Goal: Register for event/course

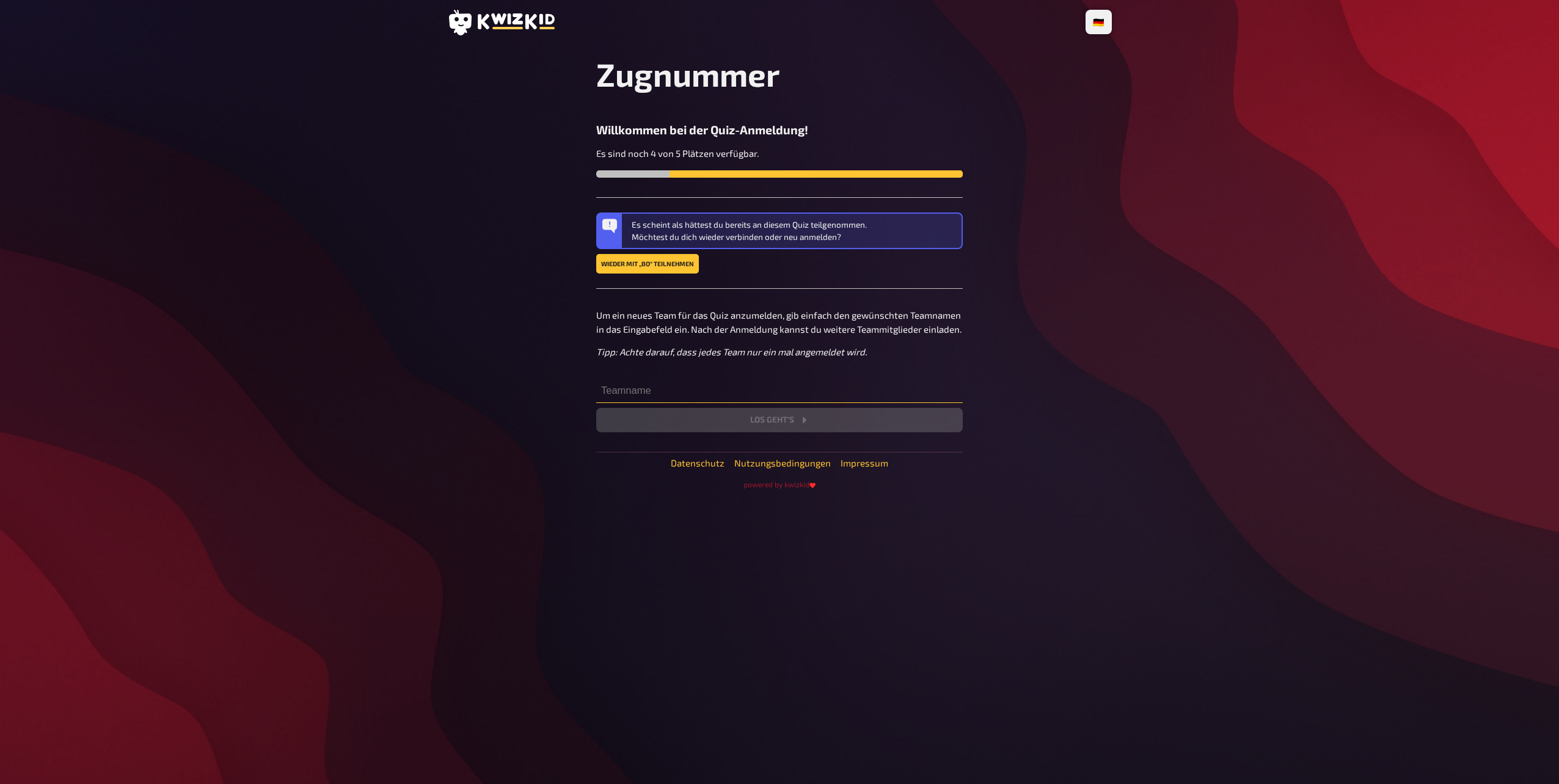
click at [887, 389] on input "text" at bounding box center [779, 391] width 366 height 25
type input "b"
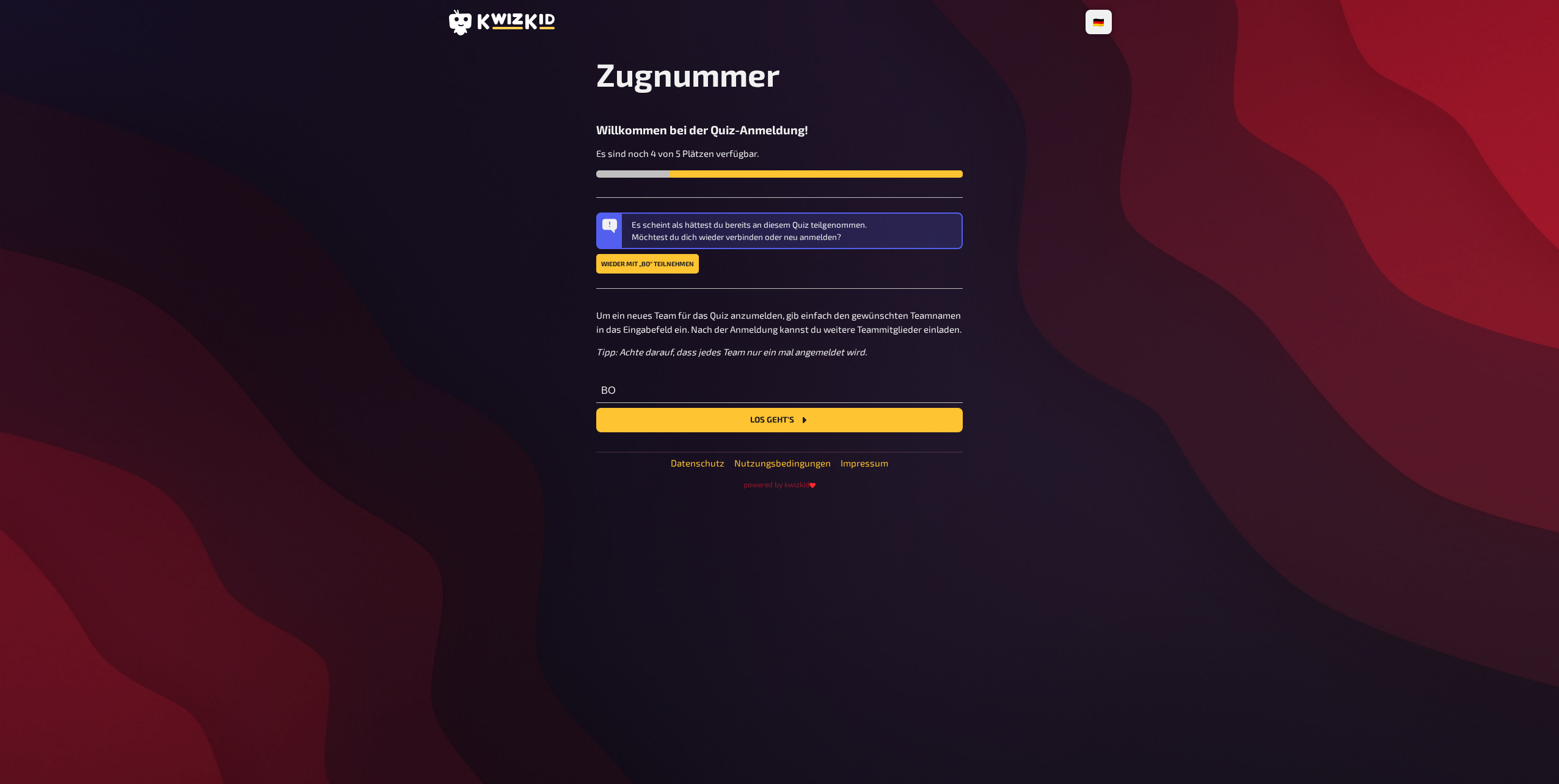
click at [858, 450] on div "Zugnummer Willkommen bei der Quiz-Anmeldung! Es sind noch 4 von 5 Plätzen verfü…" at bounding box center [779, 271] width 366 height 434
click at [861, 440] on div "Zugnummer Willkommen bei der Quiz-Anmeldung! Es sind noch 4 von 5 Plätzen verfü…" at bounding box center [779, 271] width 366 height 434
click at [862, 433] on div "Zugnummer Willkommen bei der Quiz-Anmeldung! Es sind noch 4 von 5 Plätzen verfü…" at bounding box center [779, 271] width 366 height 434
click at [863, 426] on button "Los geht's" at bounding box center [779, 420] width 366 height 25
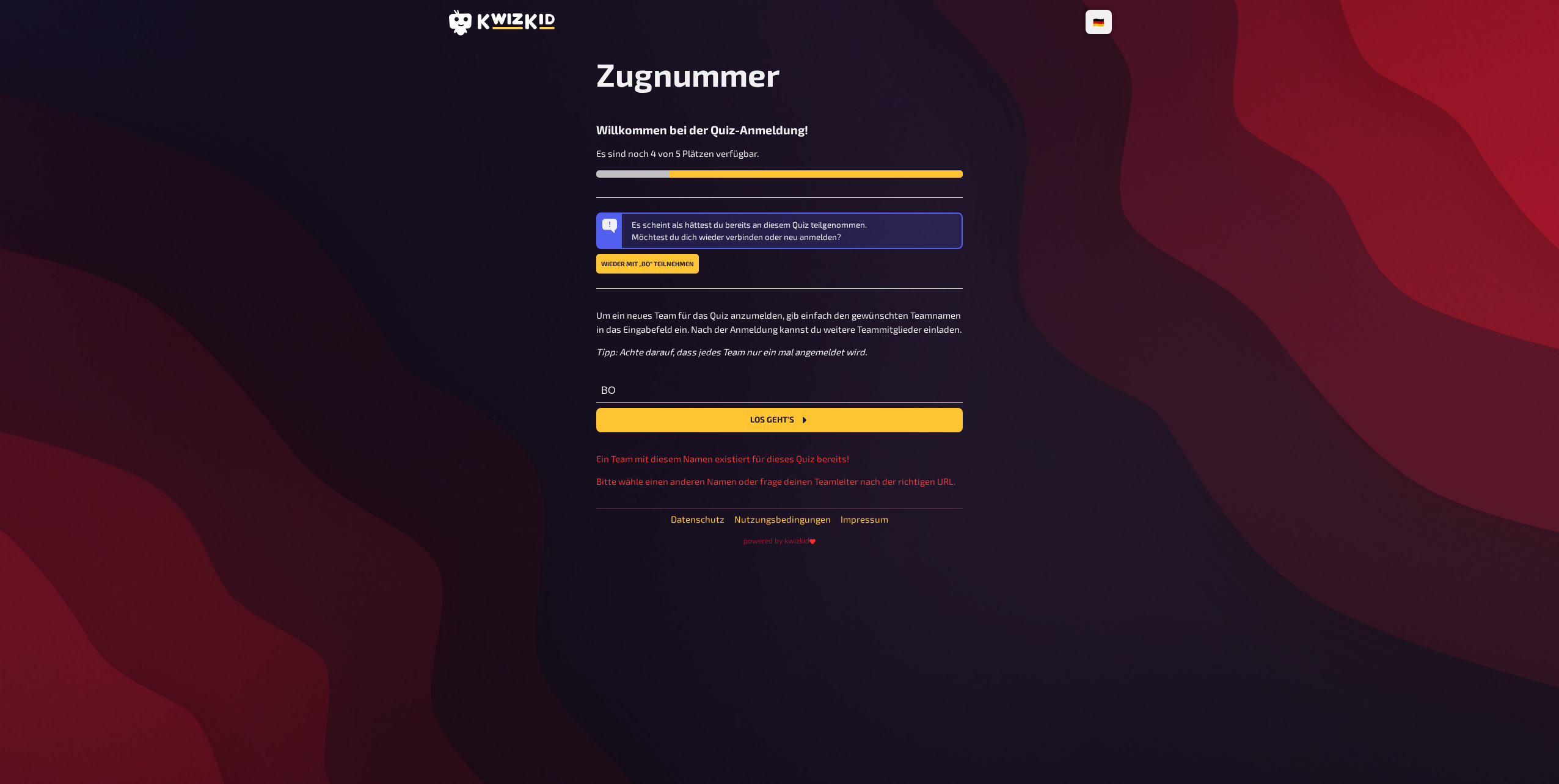
drag, startPoint x: 727, startPoint y: 390, endPoint x: 527, endPoint y: 379, distance: 200.3
click at [527, 379] on main "Zugnummer Willkommen bei der Quiz-Anmeldung! Es sind noch 4 von 5 Plätzen verfü…" at bounding box center [779, 300] width 665 height 491
type input "BP"
click at [681, 412] on button "Los geht's" at bounding box center [779, 420] width 366 height 25
